Goal: Information Seeking & Learning: Check status

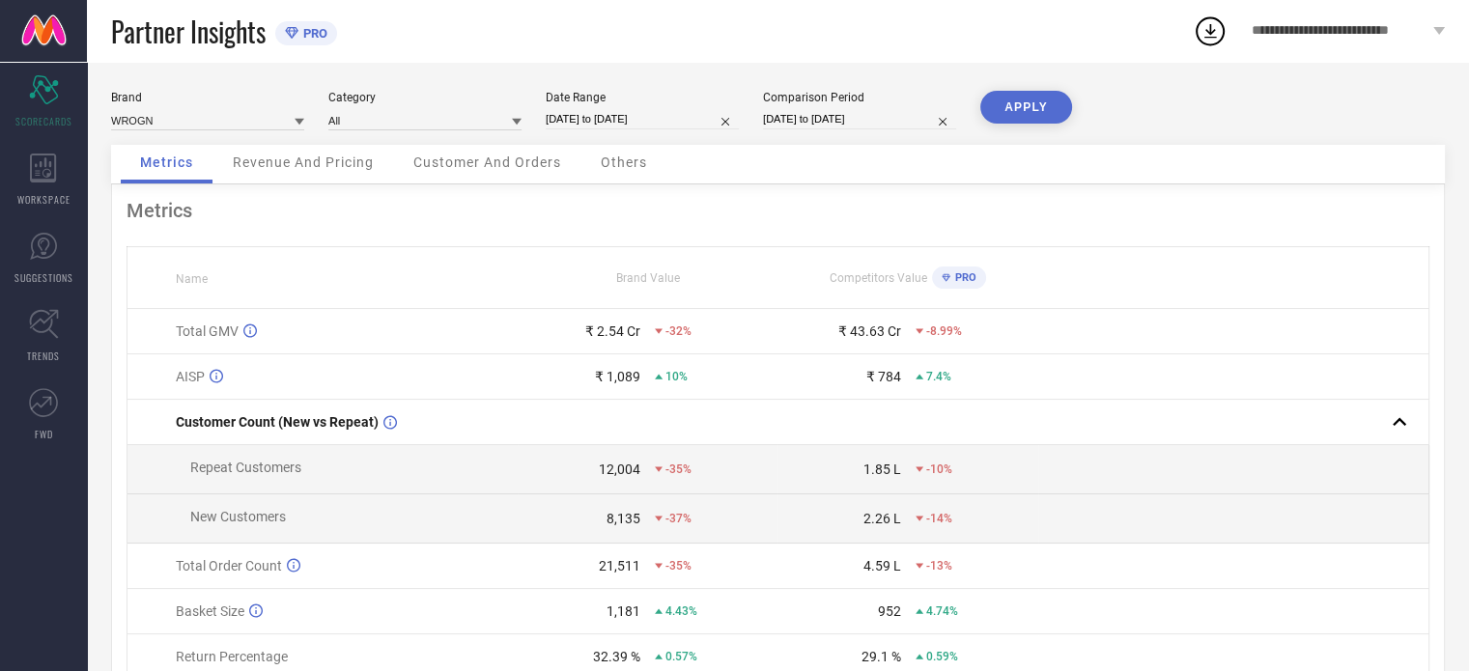
click at [335, 168] on span "Revenue And Pricing" at bounding box center [303, 162] width 141 height 15
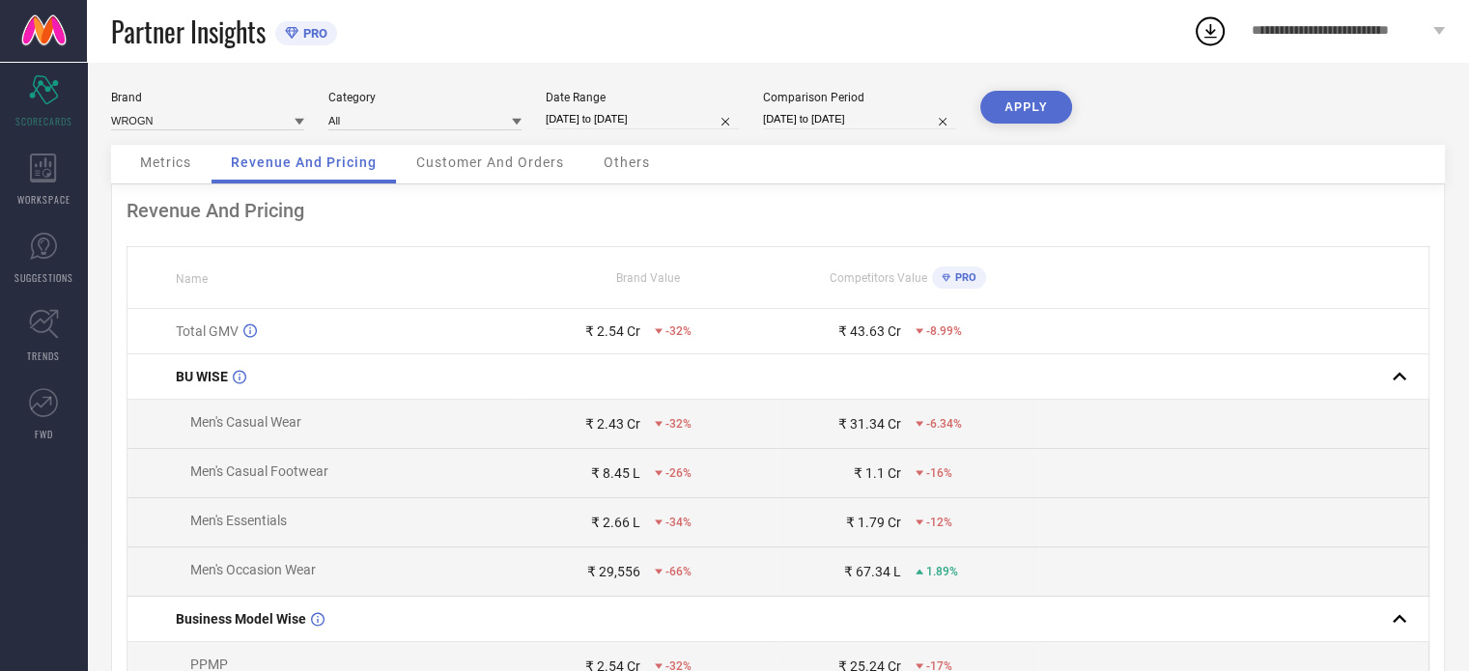
click at [615, 117] on input "[DATE] to [DATE]" at bounding box center [642, 119] width 193 height 20
select select "6"
select select "2025"
select select "7"
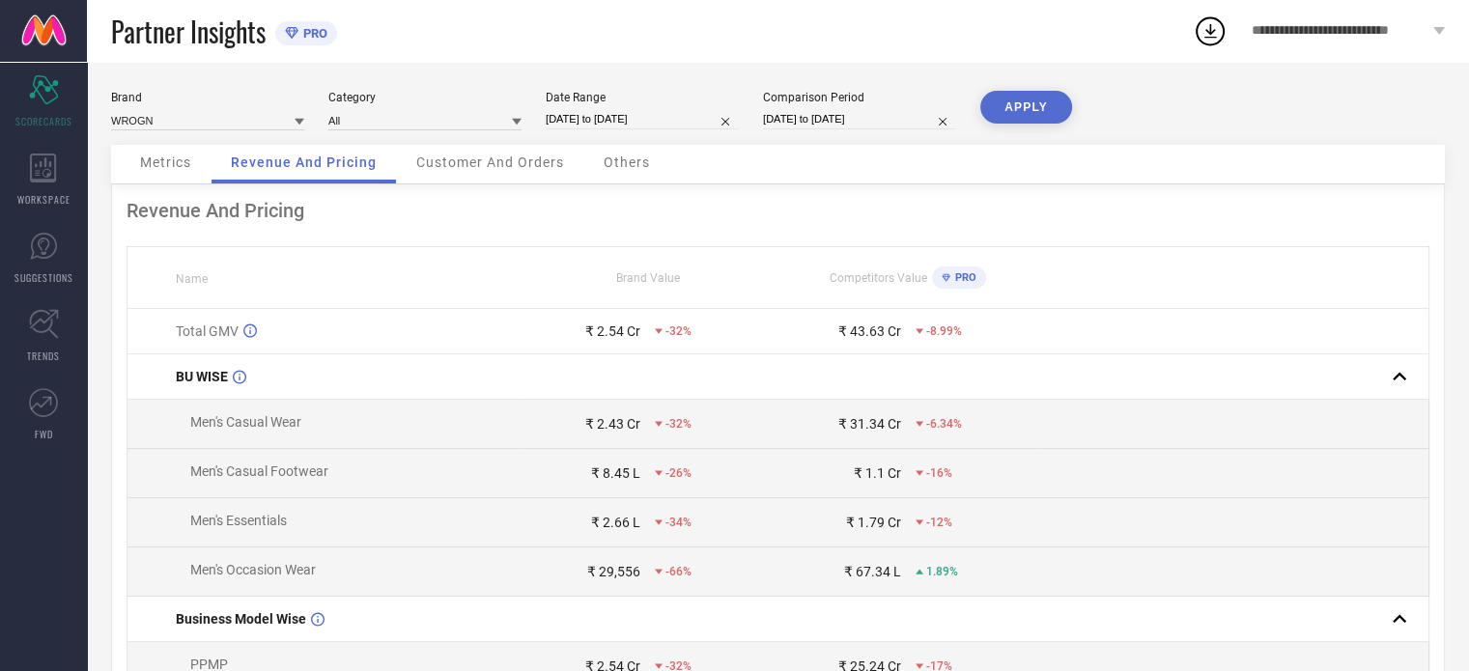
select select "2025"
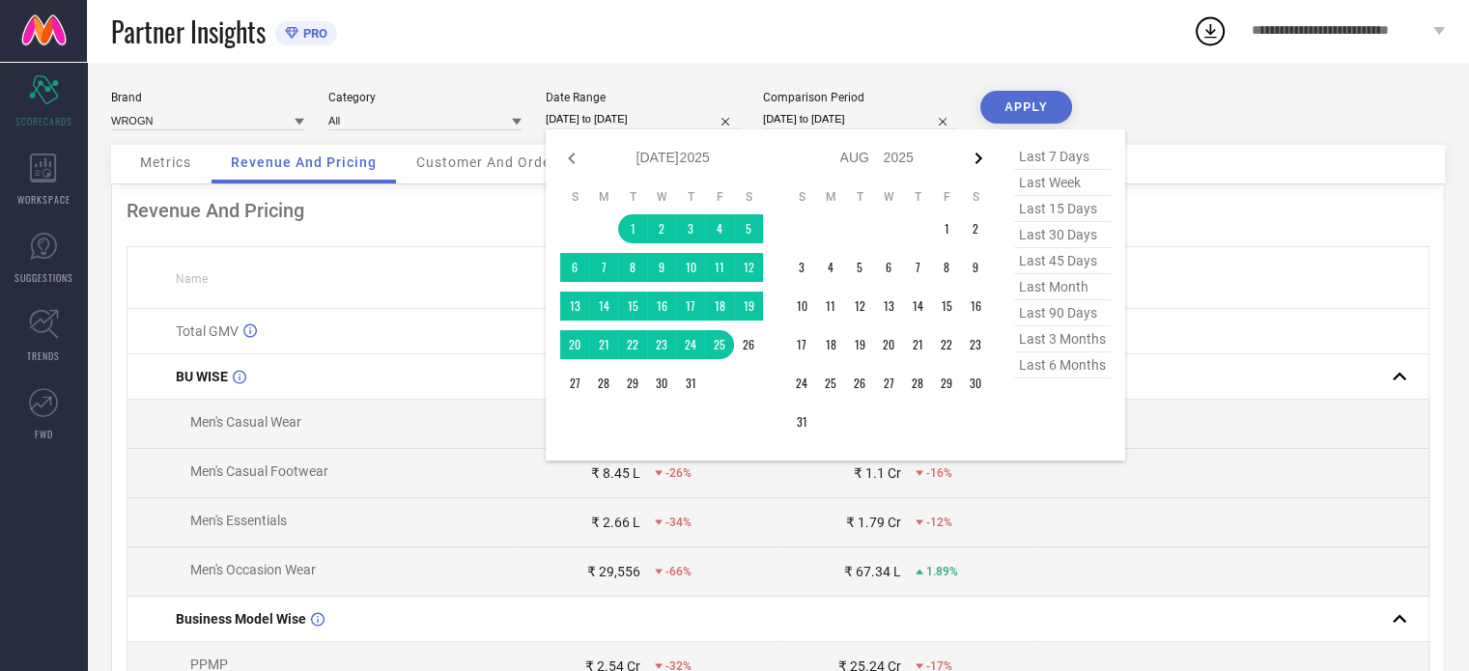
click at [981, 157] on icon at bounding box center [979, 159] width 7 height 12
select select "7"
select select "2025"
select select "8"
select select "2025"
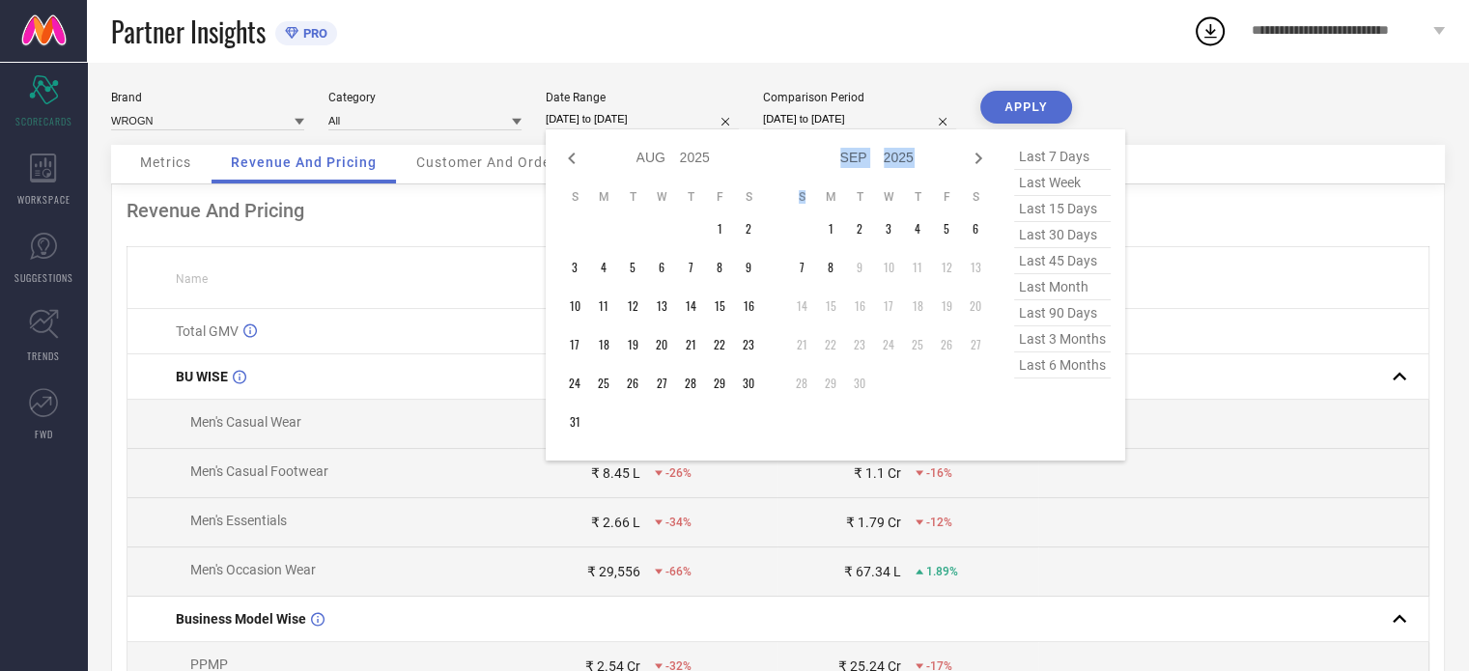
click at [981, 157] on icon at bounding box center [979, 159] width 7 height 12
select select "8"
select select "2025"
select select "9"
select select "2025"
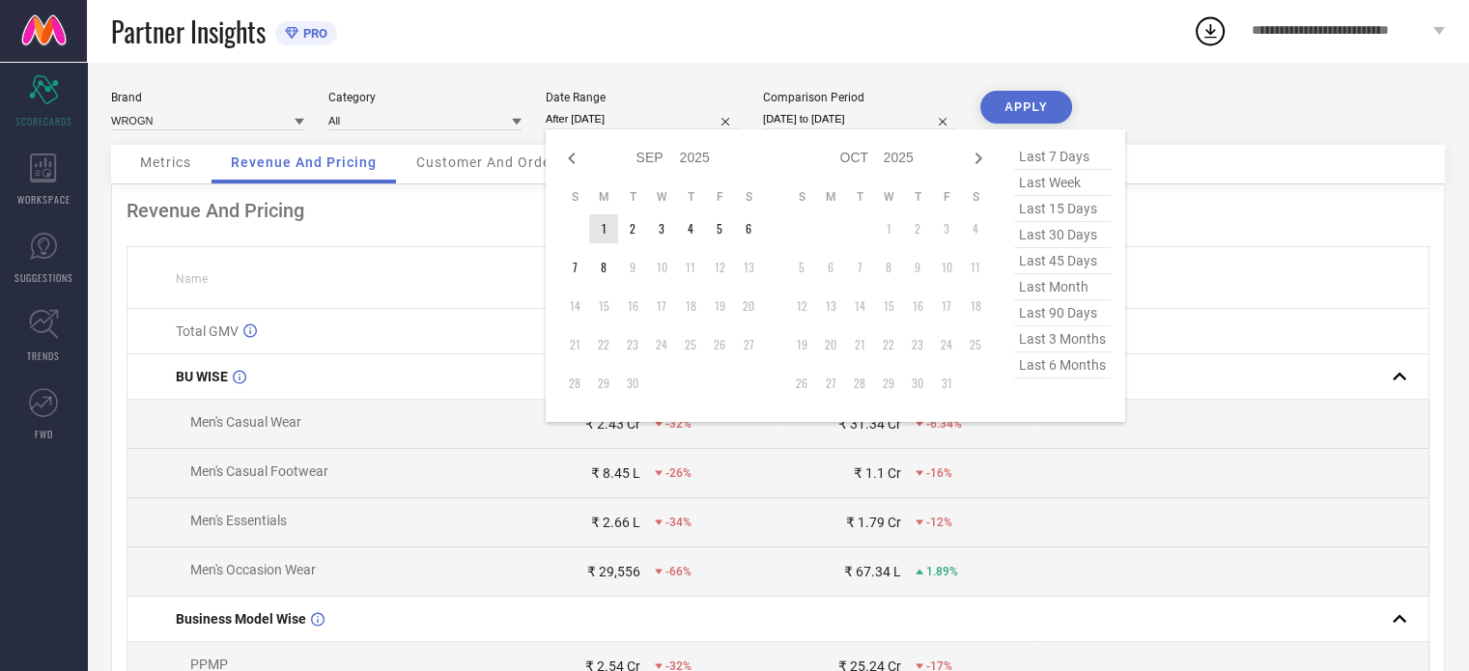
click at [606, 227] on td "1" at bounding box center [603, 228] width 29 height 29
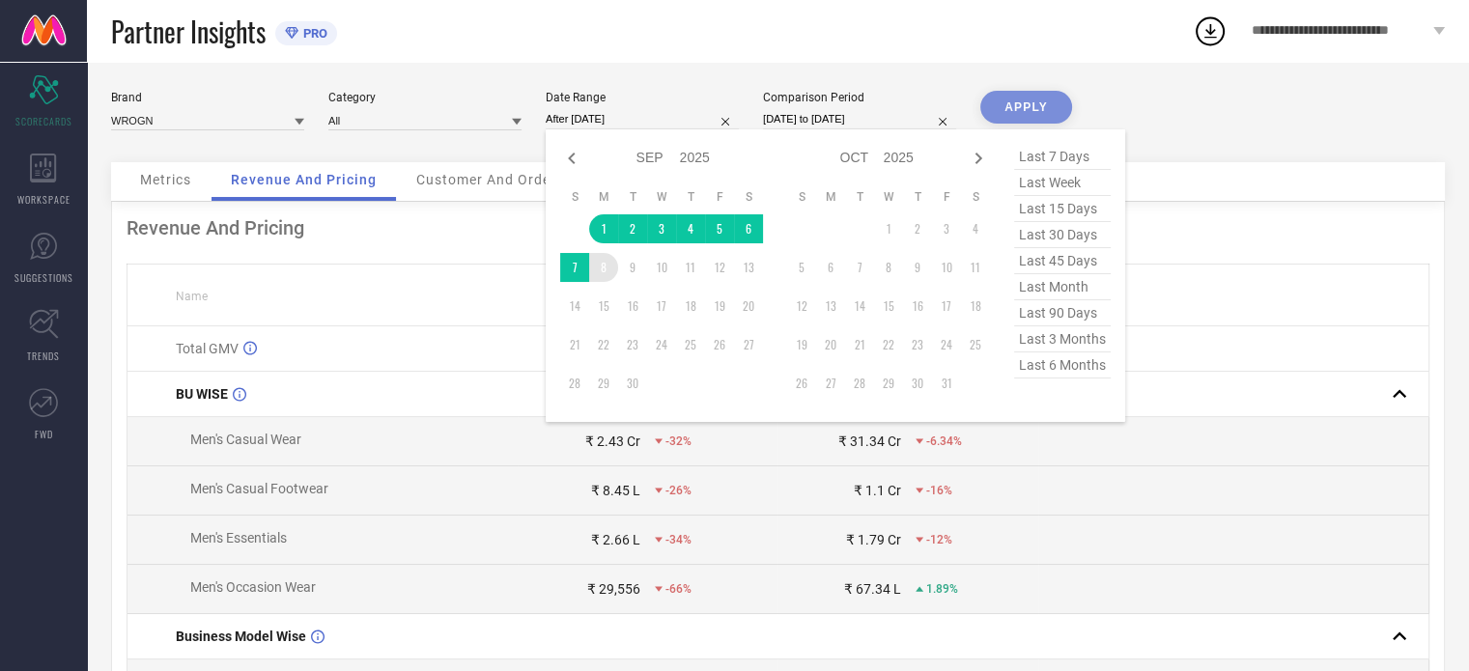
type input "[DATE] to [DATE]"
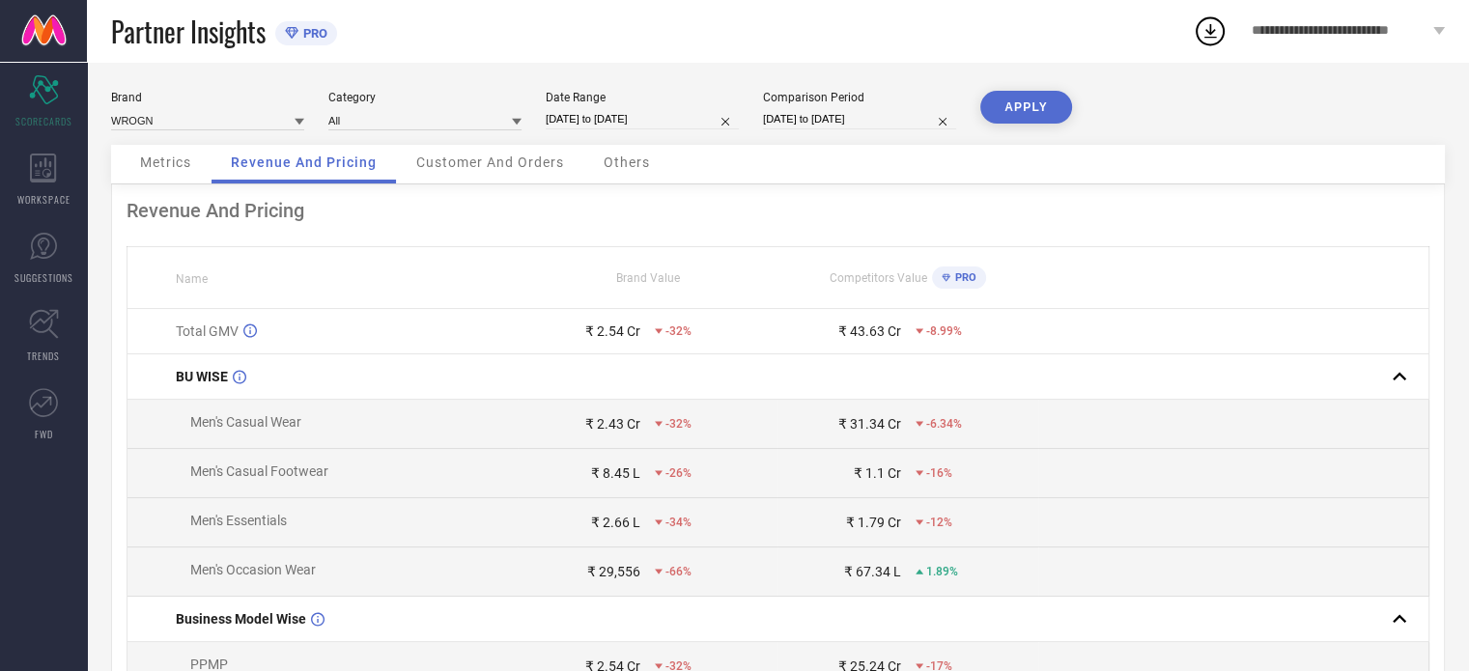
select select "5"
select select "2025"
select select "6"
select select "2025"
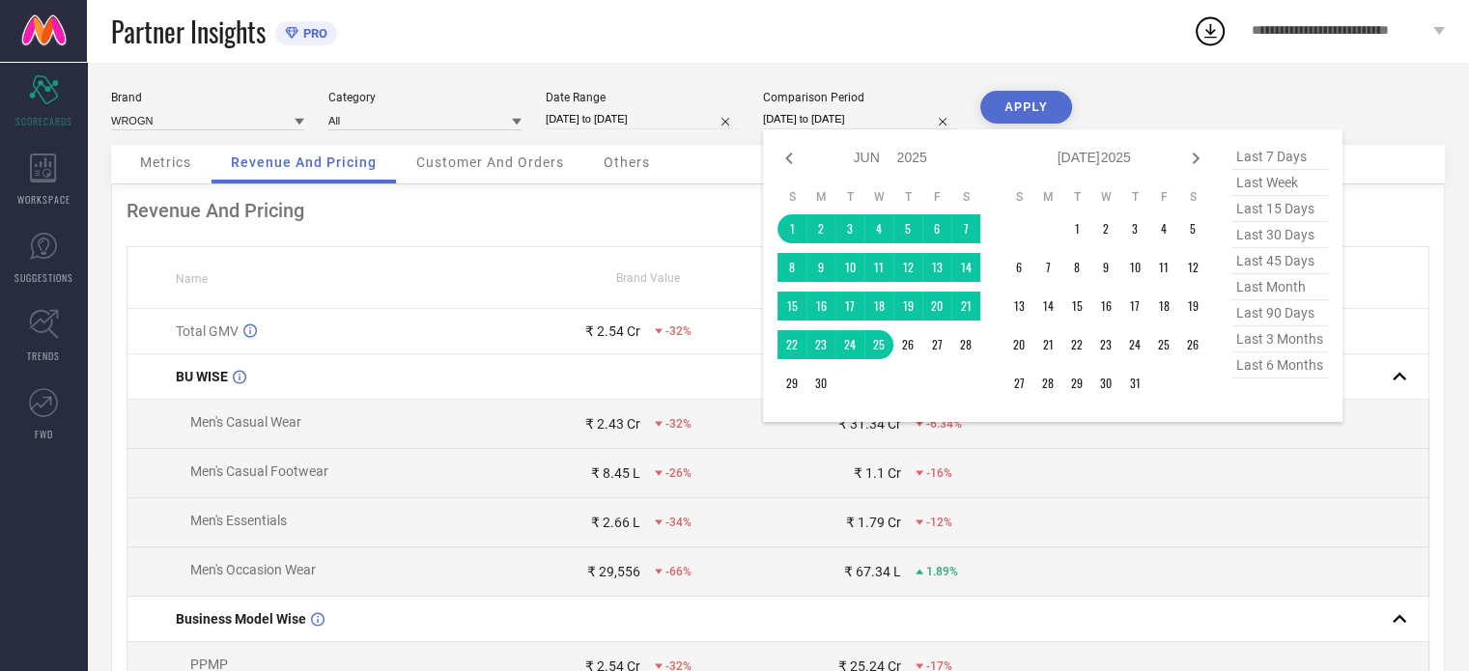
click at [857, 109] on input "[DATE] to [DATE]" at bounding box center [859, 119] width 193 height 20
click at [1191, 159] on icon at bounding box center [1195, 158] width 23 height 23
select select "6"
select select "2025"
select select "7"
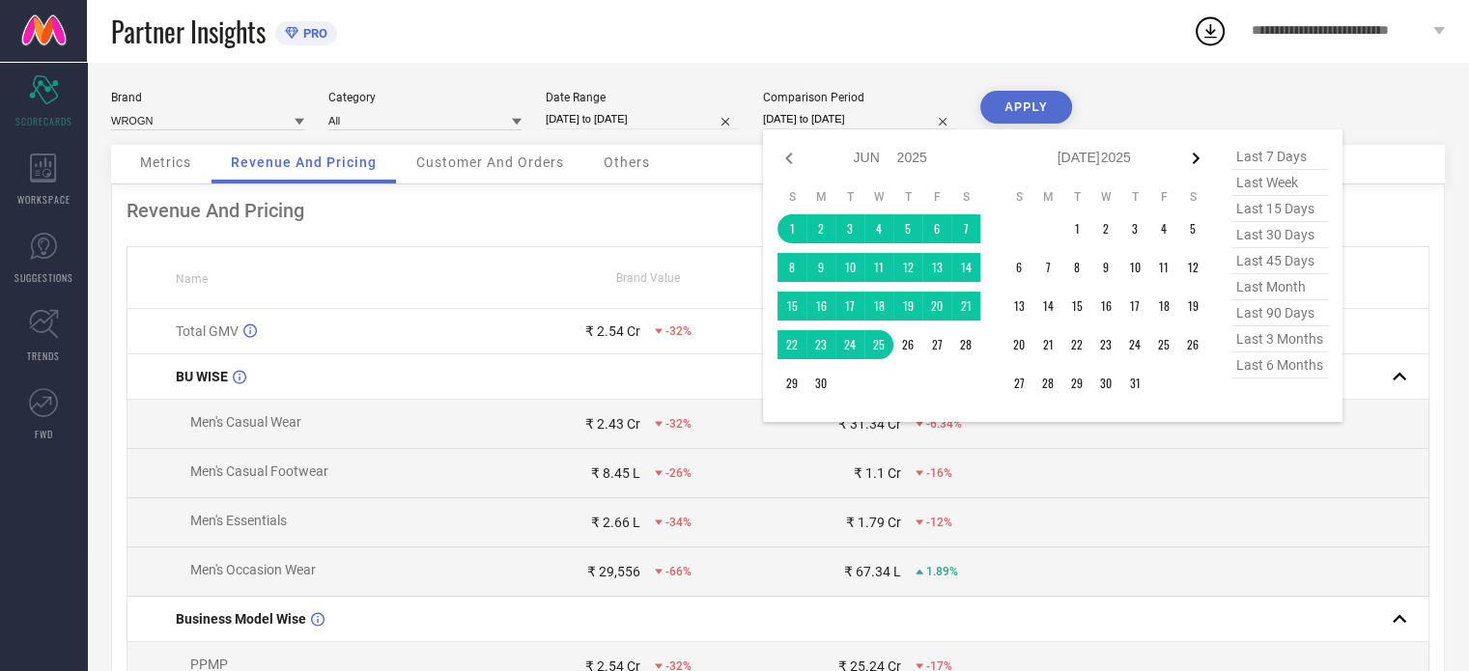
select select "2025"
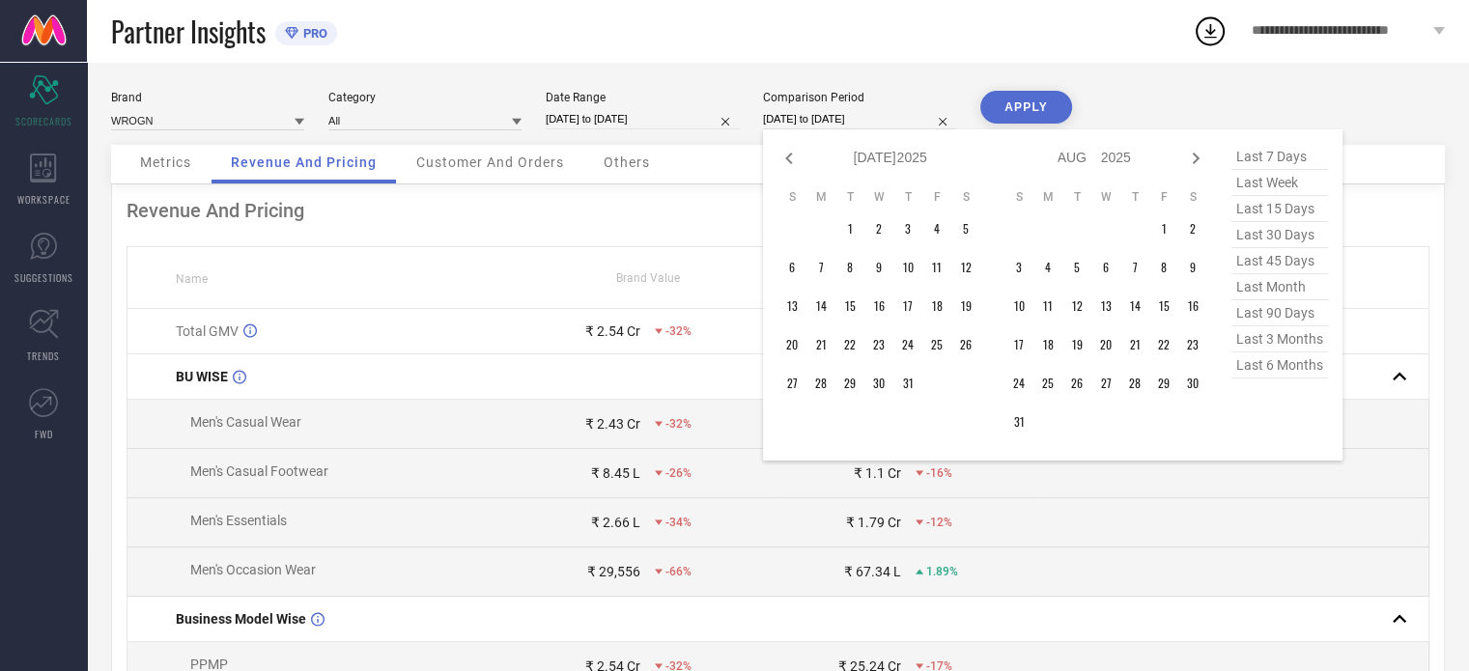
click at [1191, 159] on icon at bounding box center [1195, 158] width 23 height 23
select select "7"
select select "2025"
select select "8"
select select "2025"
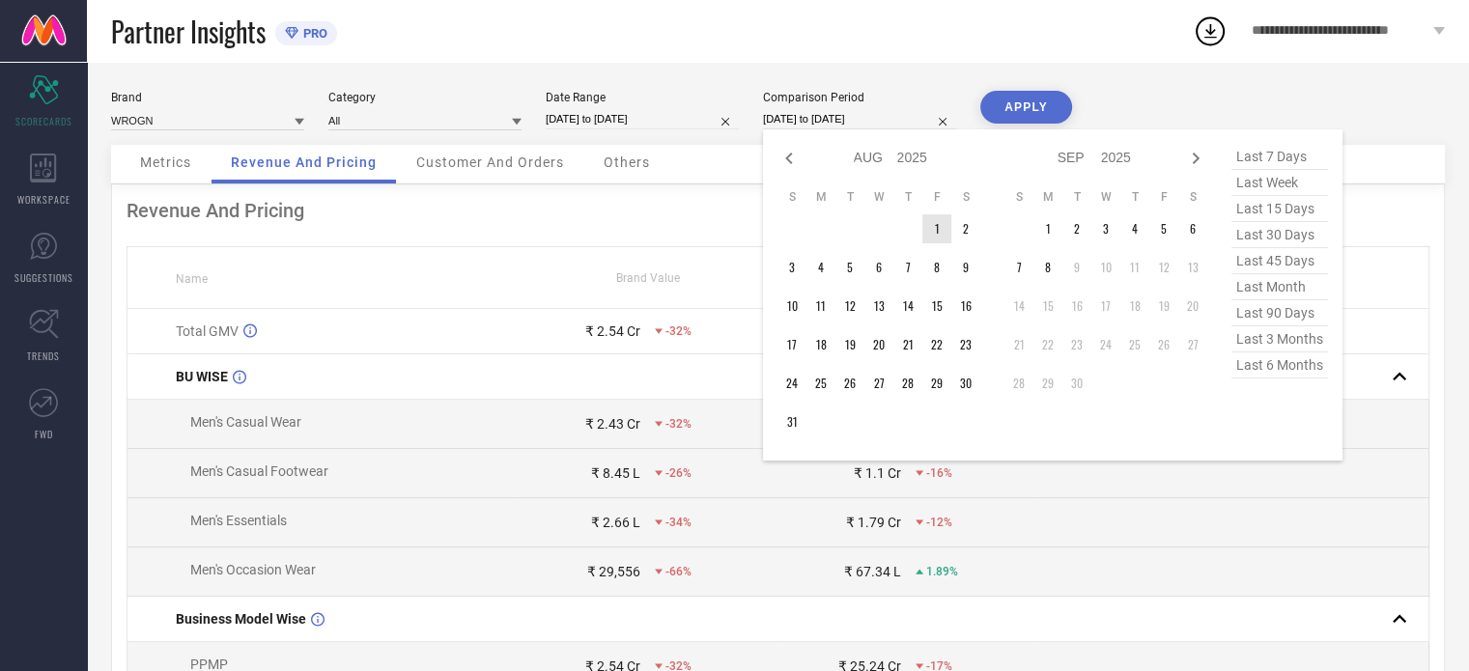
click at [942, 229] on td "1" at bounding box center [937, 228] width 29 height 29
type input "[DATE] to [DATE]"
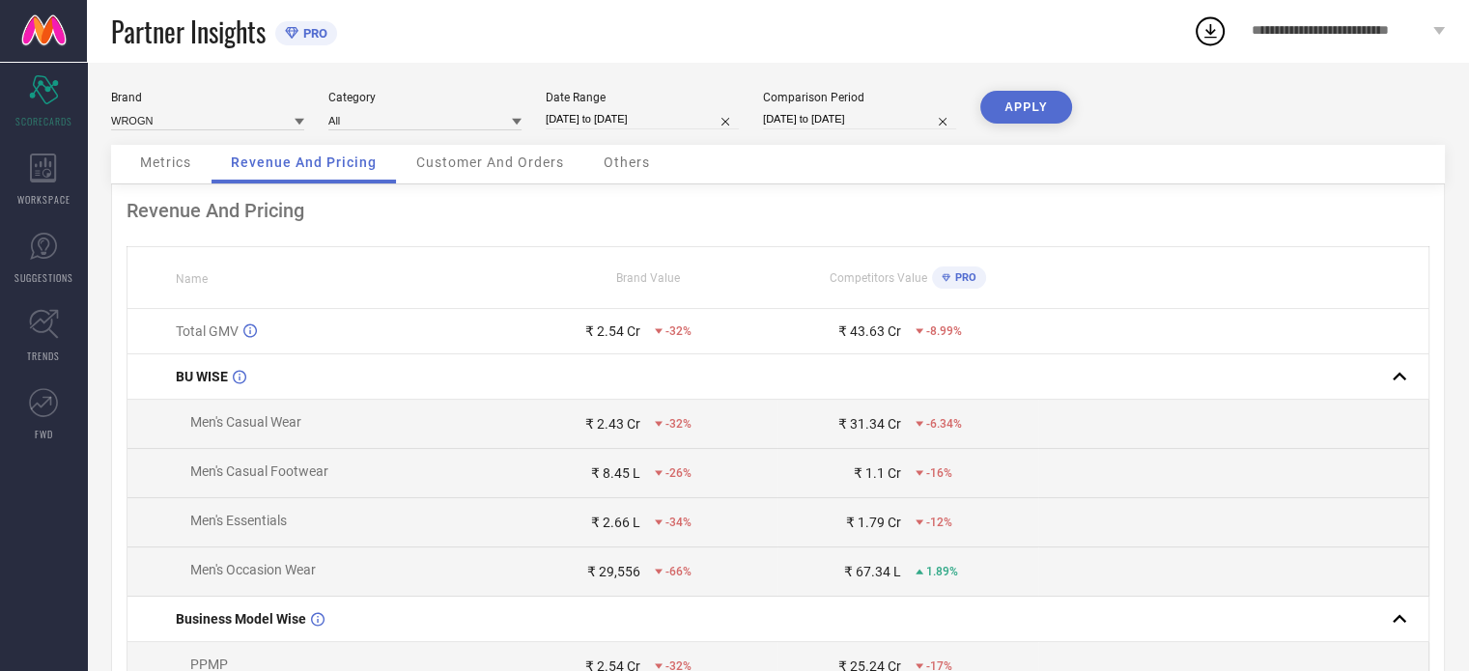
select select "7"
select select "2025"
select select "8"
select select "2025"
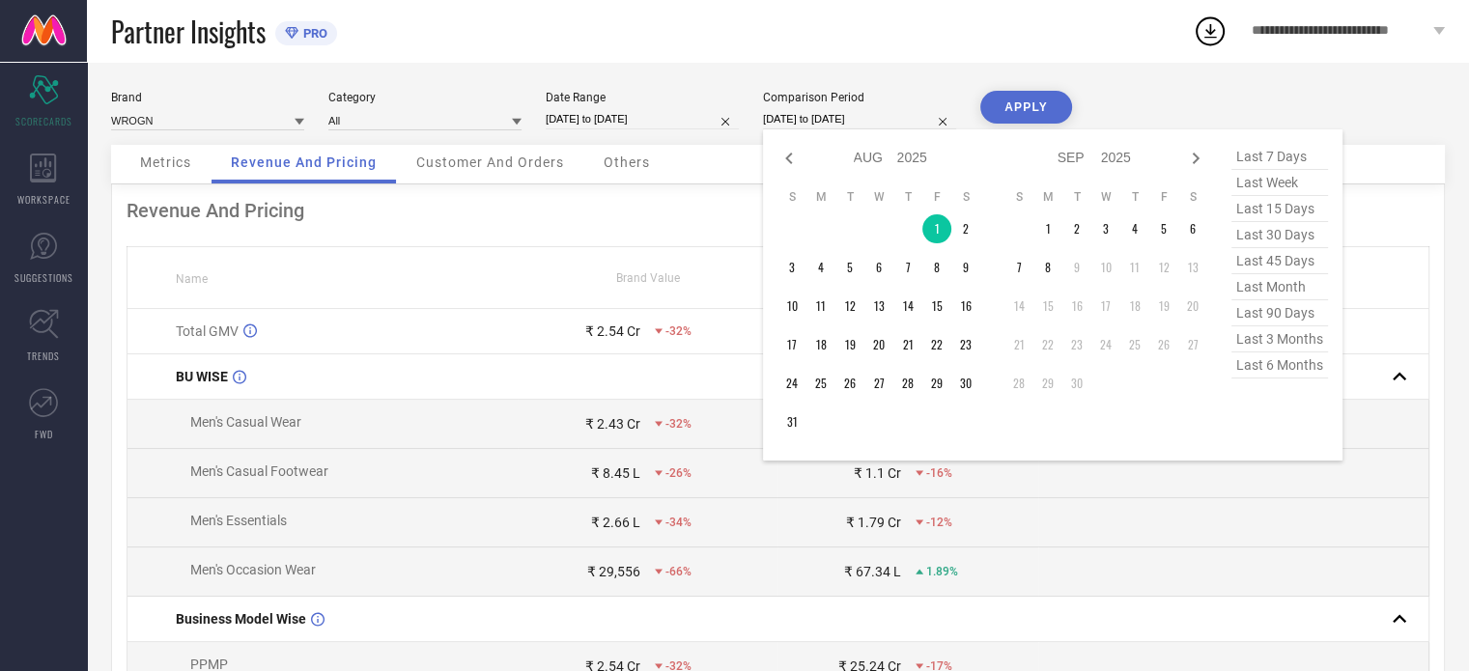
click at [853, 124] on input "[DATE] to [DATE]" at bounding box center [859, 119] width 193 height 20
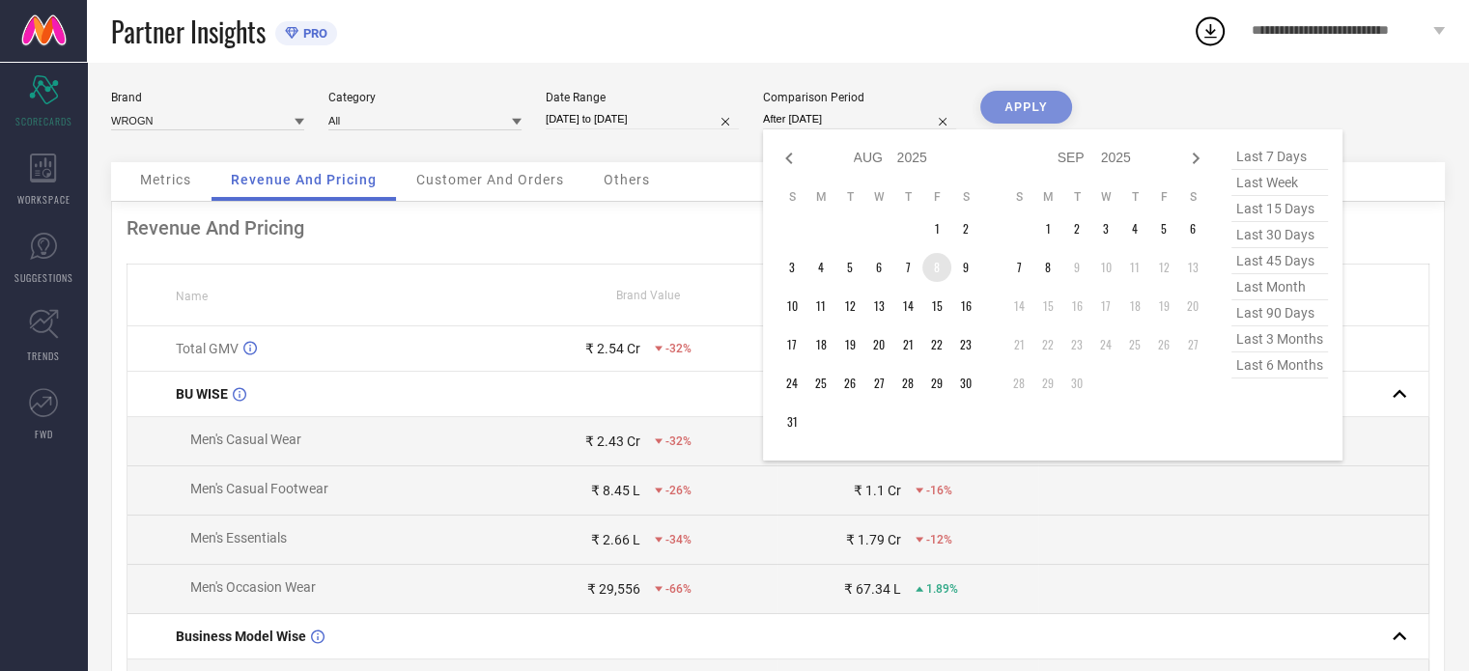
click at [939, 269] on td "8" at bounding box center [937, 267] width 29 height 29
type input "[DATE] to [DATE]"
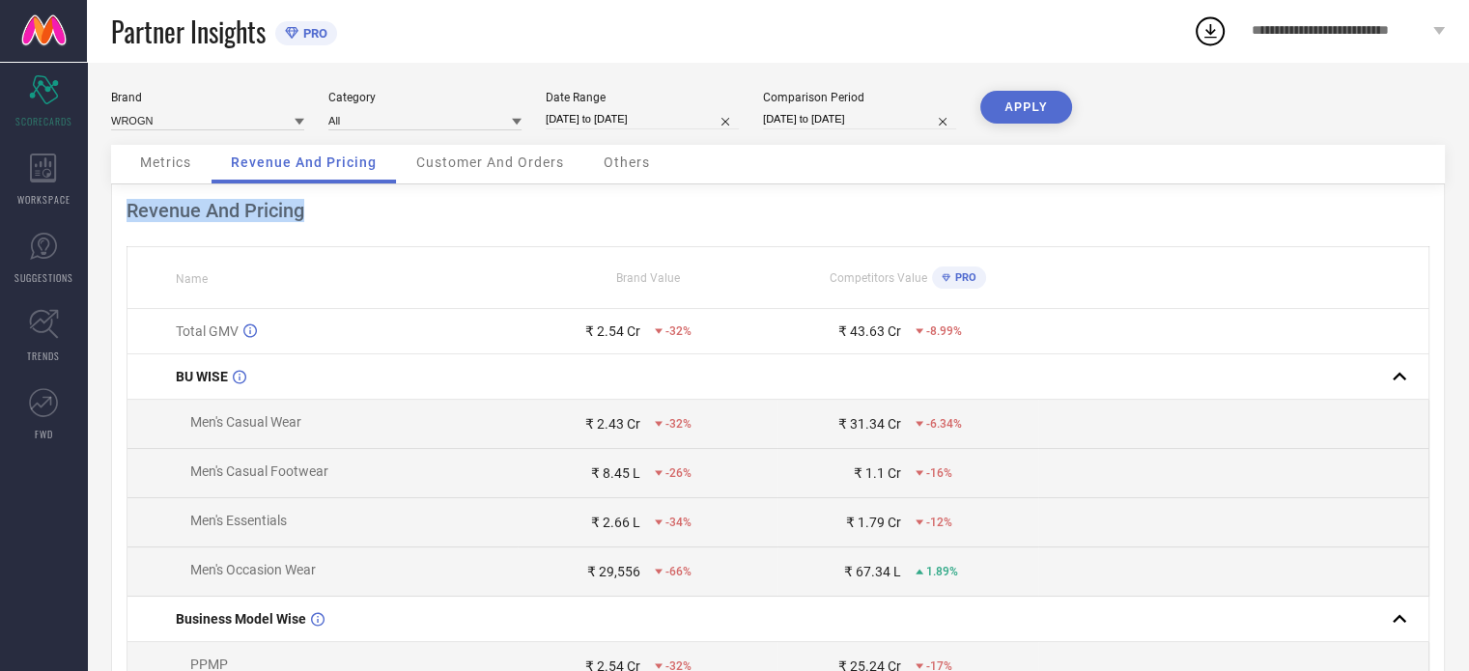
click at [1148, 130] on div "Brand WROGN Category All Date Range [DATE] to [DATE] Comparison Period [DATE] t…" at bounding box center [778, 118] width 1334 height 54
click at [1035, 109] on button "APPLY" at bounding box center [1027, 107] width 92 height 33
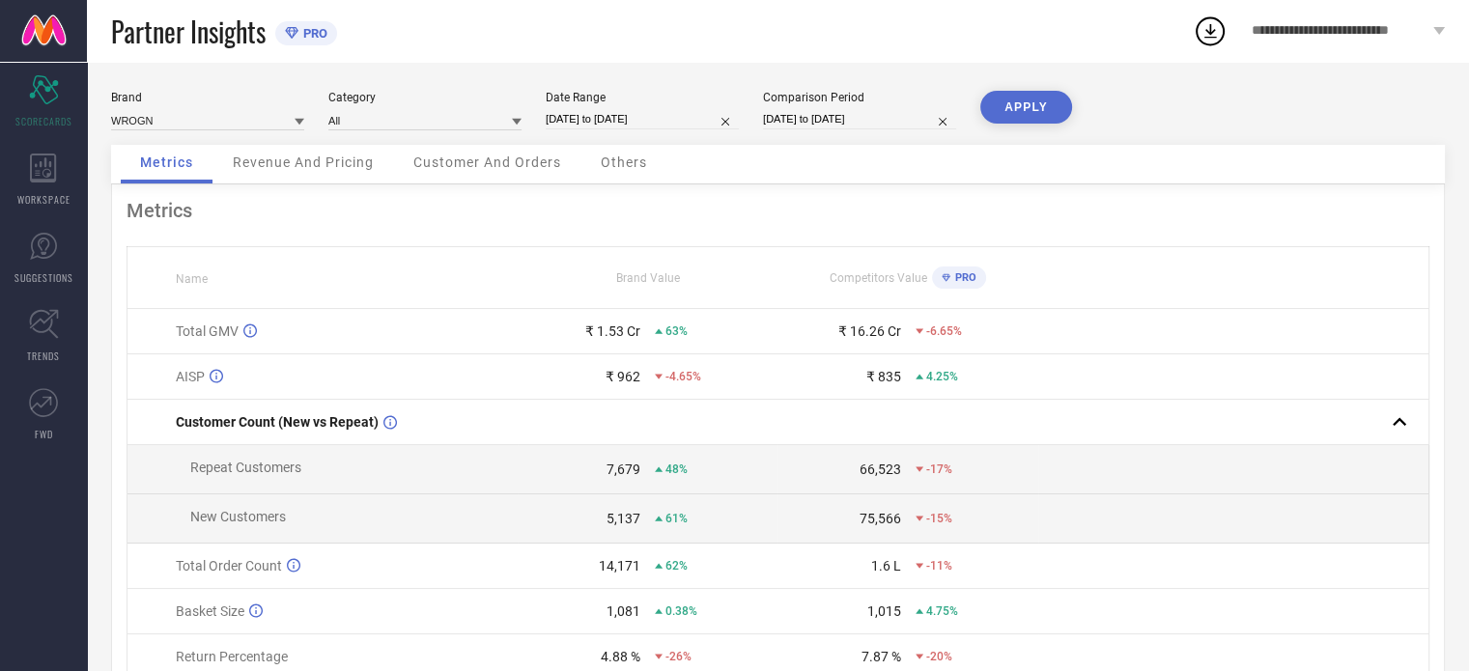
scroll to position [97, 0]
